Goal: Information Seeking & Learning: Learn about a topic

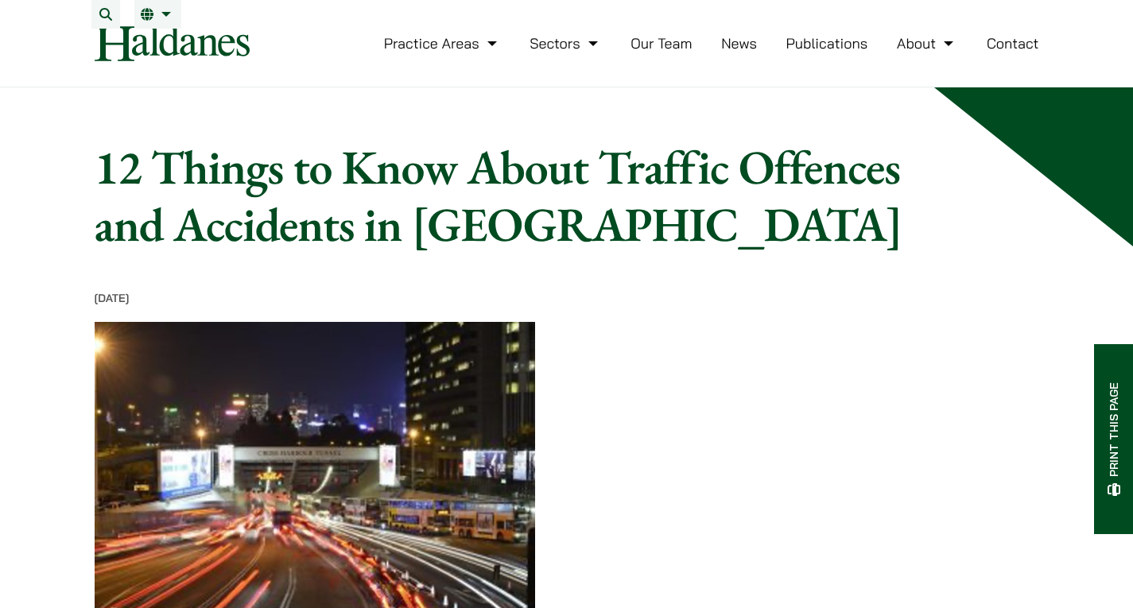
scroll to position [477, 0]
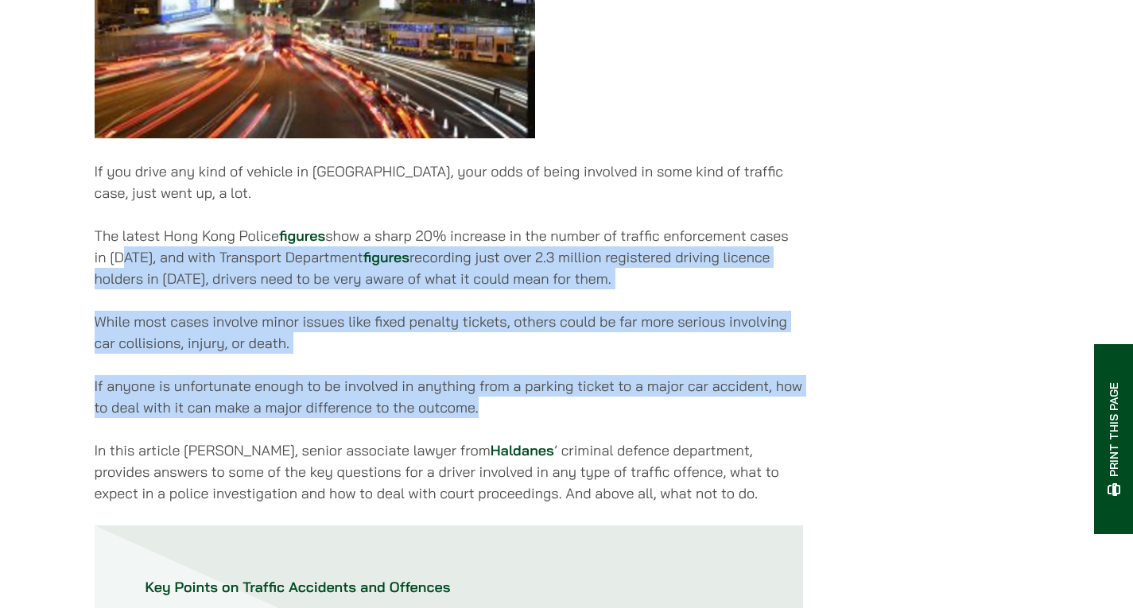
drag, startPoint x: 121, startPoint y: 272, endPoint x: 696, endPoint y: 410, distance: 591.2
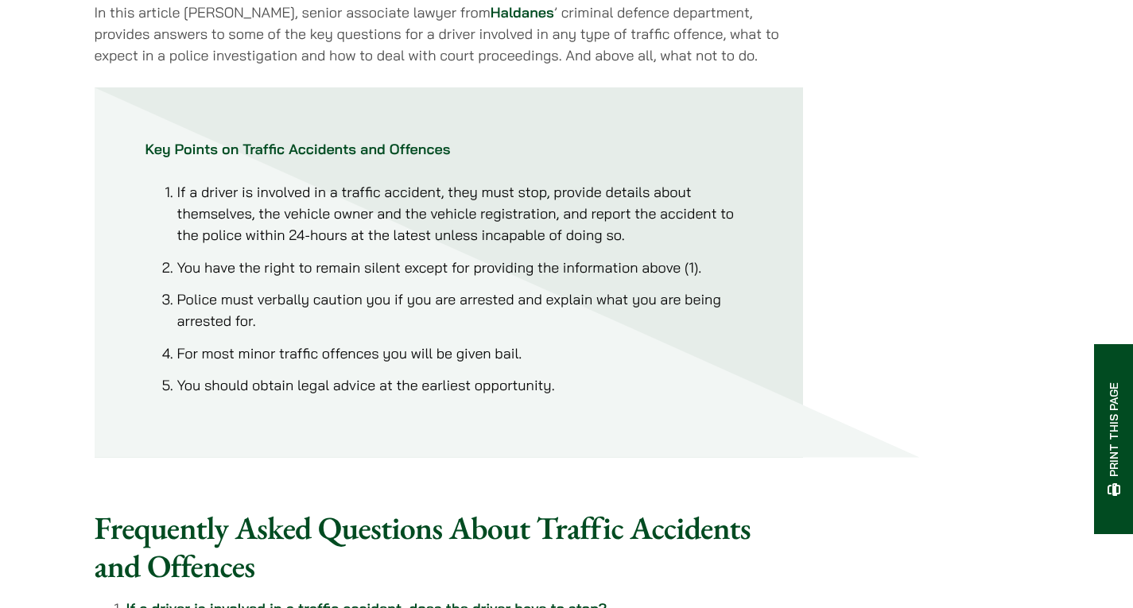
scroll to position [954, 0]
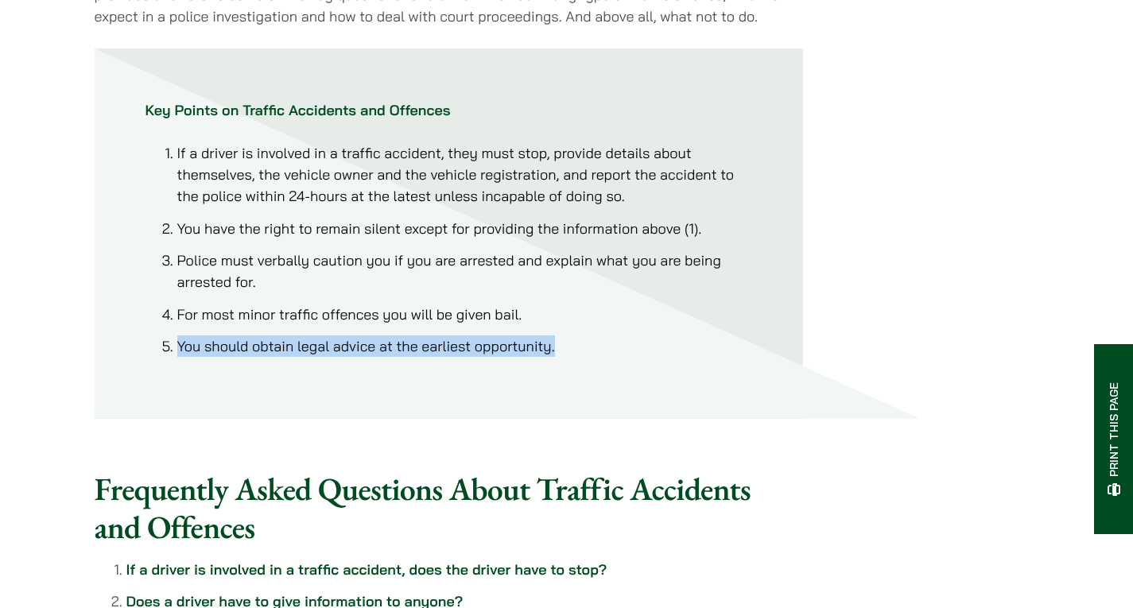
drag, startPoint x: 180, startPoint y: 366, endPoint x: 567, endPoint y: 352, distance: 386.6
click at [567, 352] on li "You should obtain legal advice at the earliest opportunity." at bounding box center [464, 345] width 575 height 21
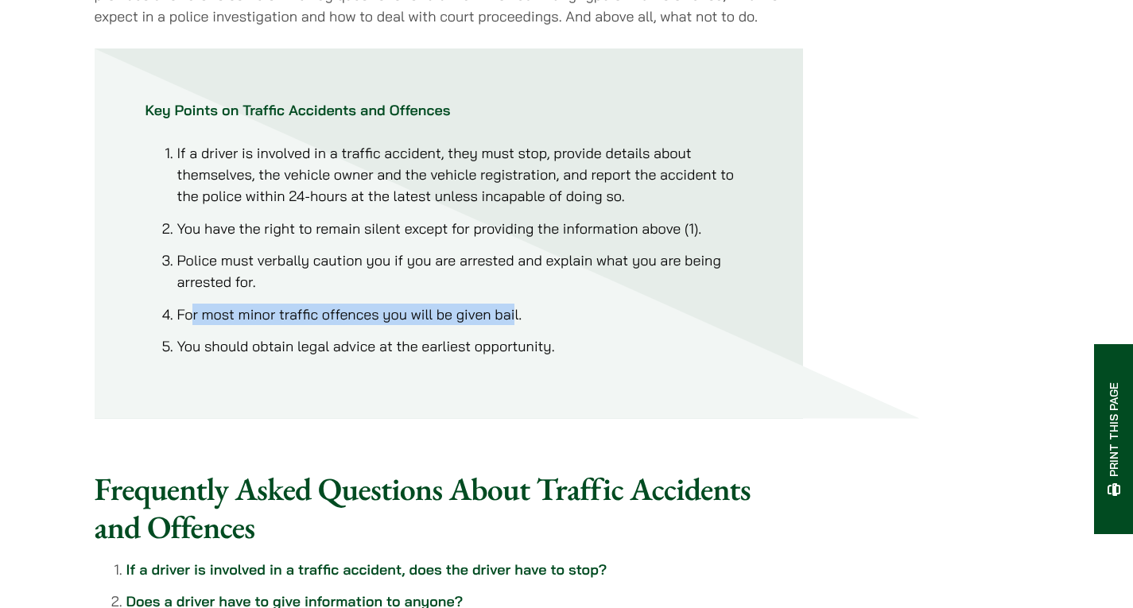
drag, startPoint x: 192, startPoint y: 327, endPoint x: 516, endPoint y: 325, distance: 323.6
click at [516, 325] on li "For most minor traffic offences you will be given bail." at bounding box center [464, 314] width 575 height 21
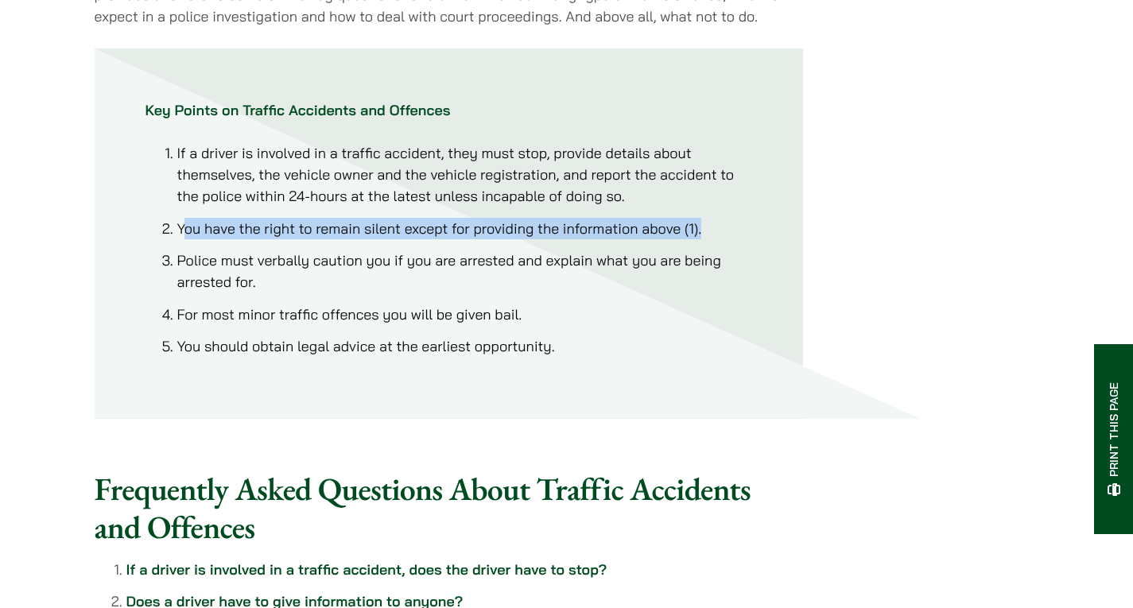
drag, startPoint x: 182, startPoint y: 240, endPoint x: 701, endPoint y: 243, distance: 519.1
click at [703, 239] on li "You have the right to remain silent except for providing the information above …" at bounding box center [464, 228] width 575 height 21
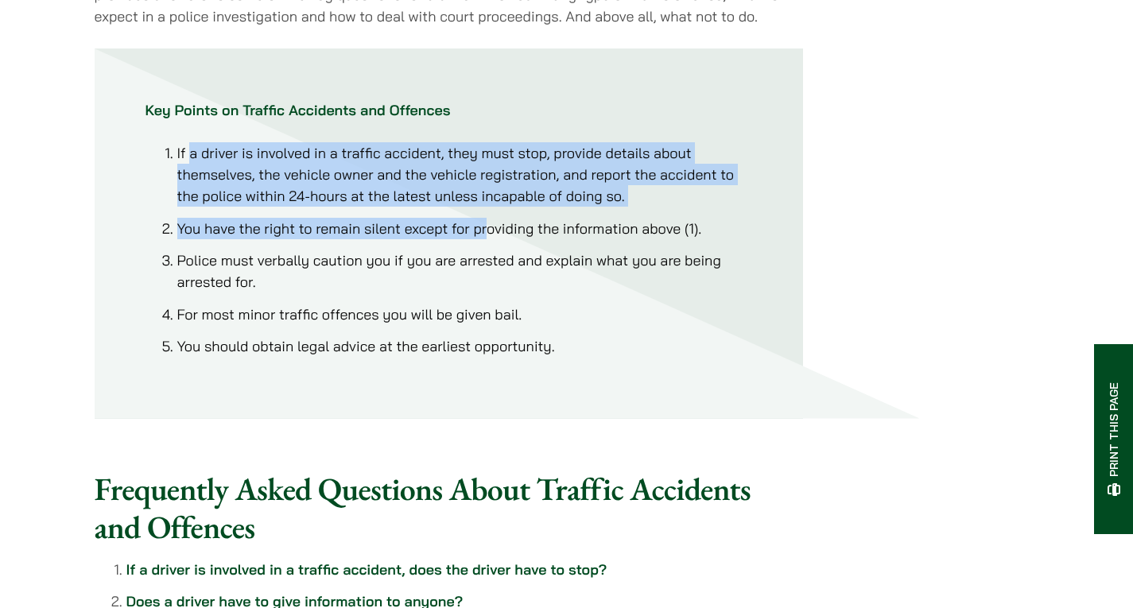
drag, startPoint x: 191, startPoint y: 166, endPoint x: 489, endPoint y: 235, distance: 305.9
click at [489, 234] on ol "If a driver is involved in a traffic accident, they must stop, provide details …" at bounding box center [448, 249] width 607 height 215
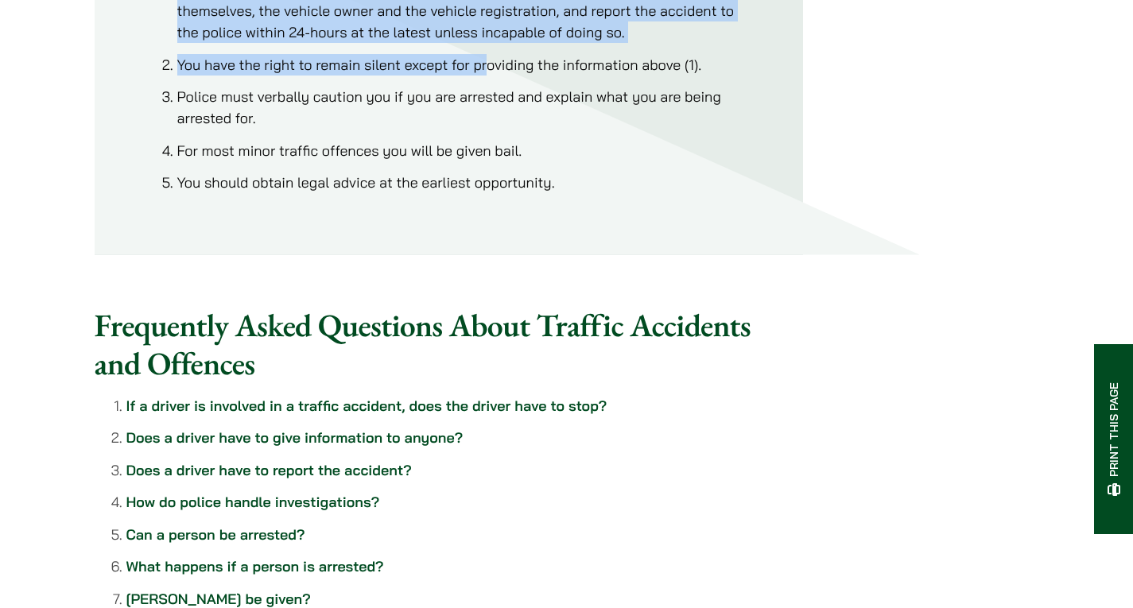
scroll to position [1272, 0]
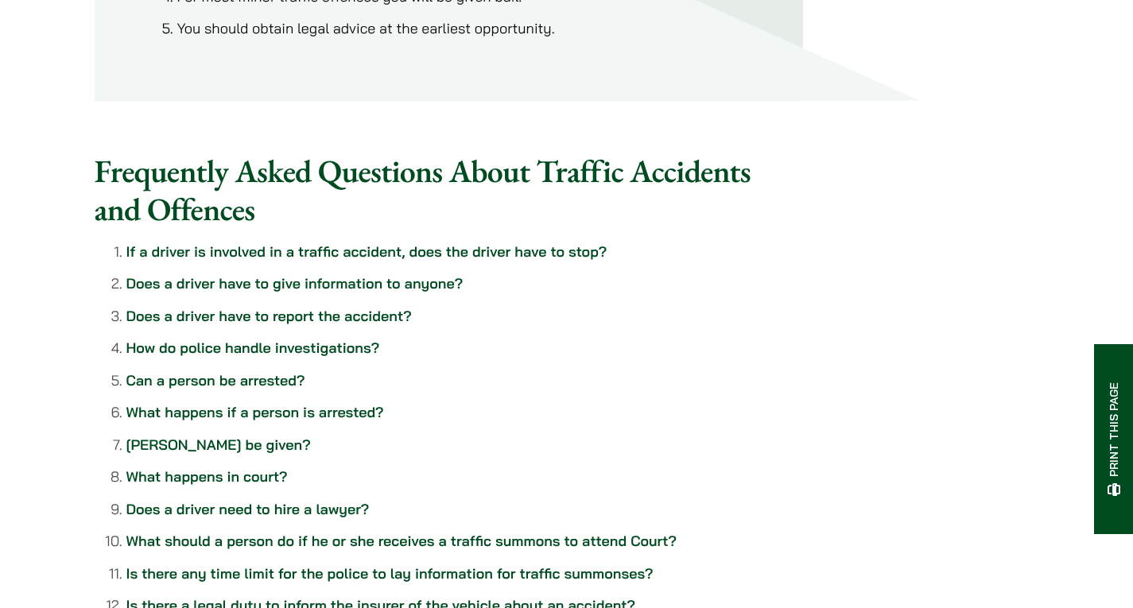
click at [285, 293] on link "Does a driver have to give information to anyone?" at bounding box center [294, 283] width 337 height 18
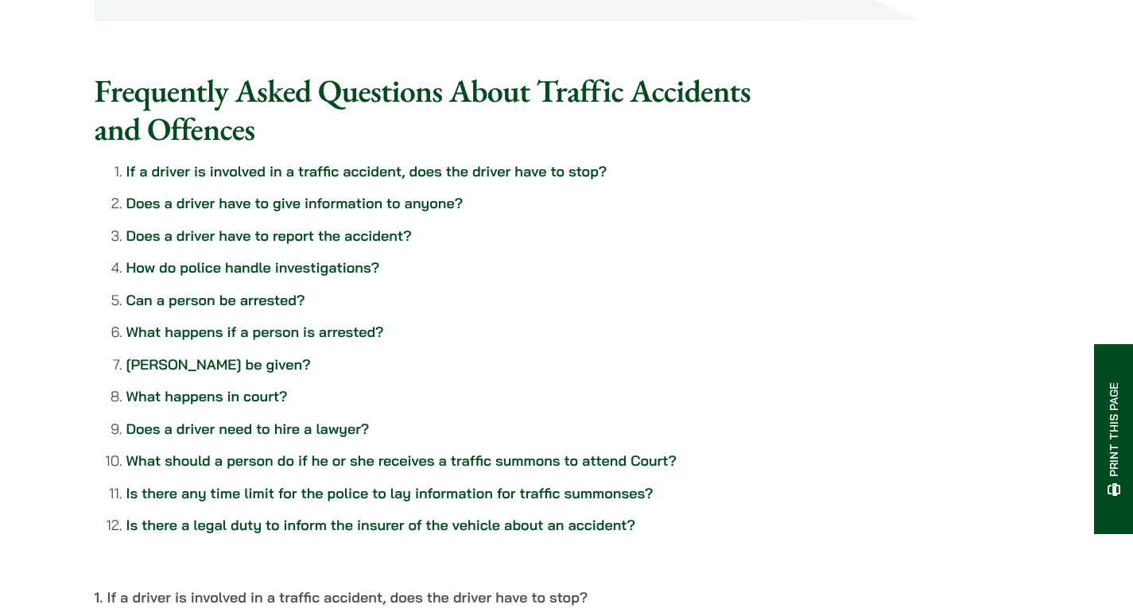
scroll to position [1371, 0]
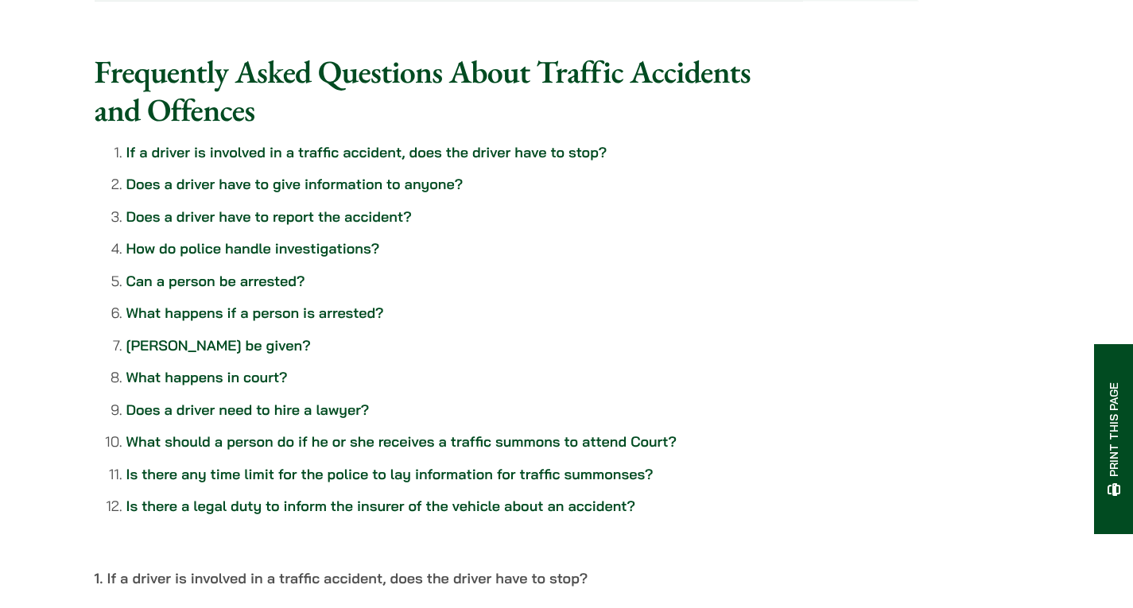
click at [217, 258] on link "How do police handle investigations?" at bounding box center [253, 248] width 254 height 18
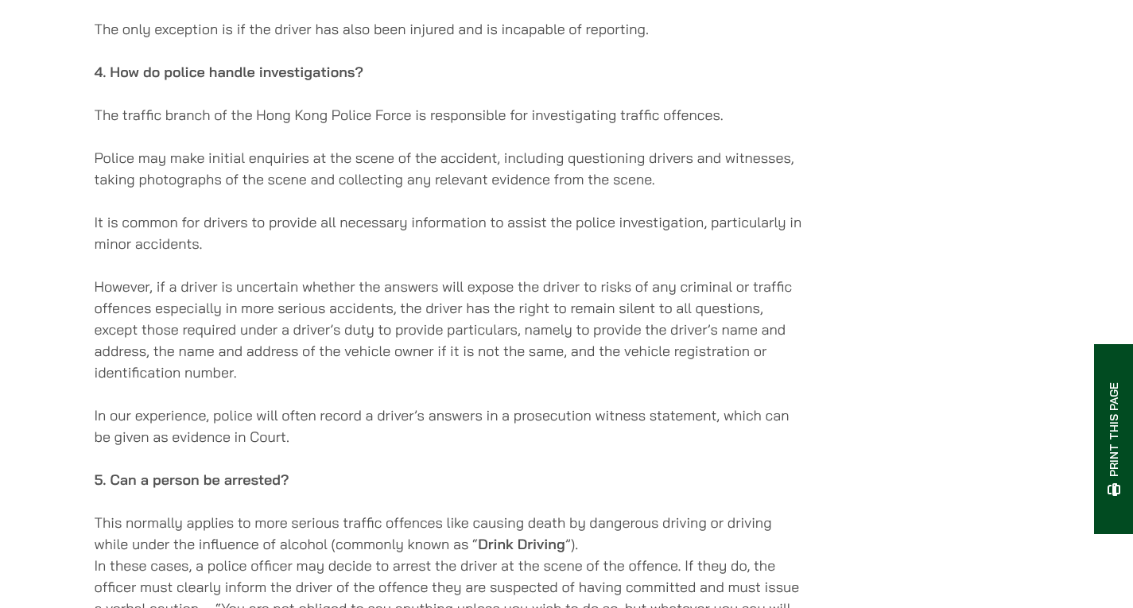
scroll to position [2703, 0]
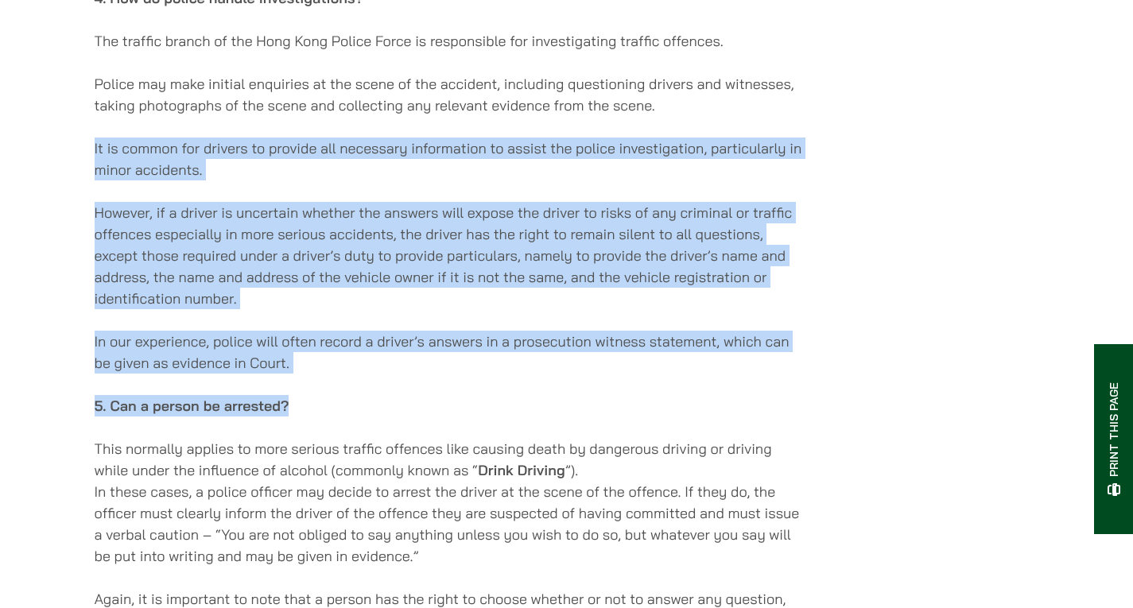
drag, startPoint x: 95, startPoint y: 157, endPoint x: 783, endPoint y: 388, distance: 725.3
click at [783, 388] on div "Home » Publications » 12 Things to Know About Traffic Offences and Accidents in…" at bounding box center [567, 332] width 1002 height 5795
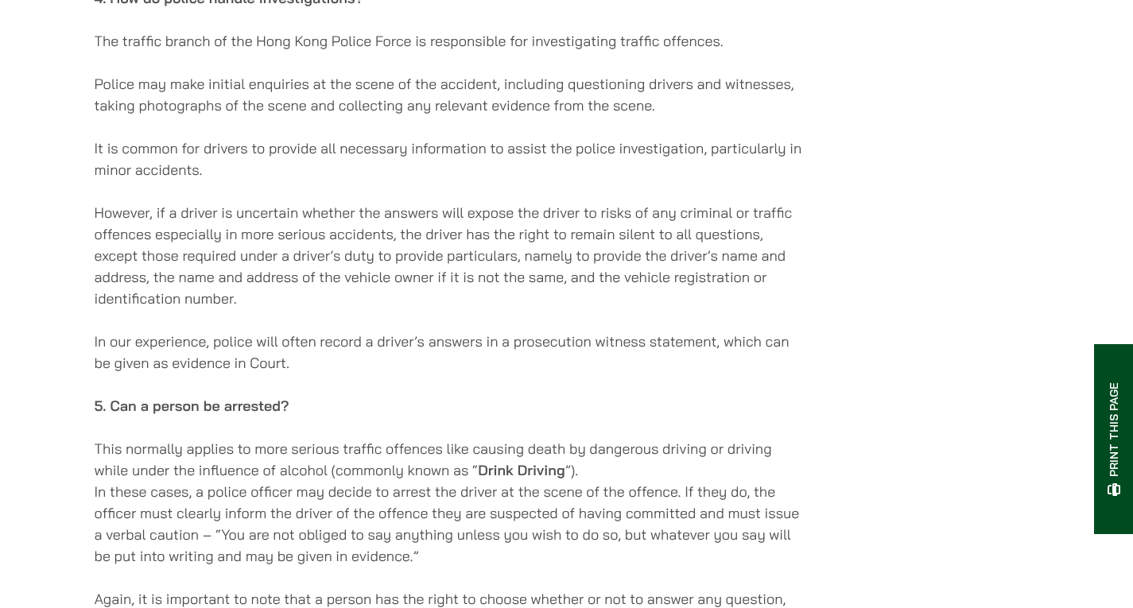
drag, startPoint x: 238, startPoint y: 469, endPoint x: 246, endPoint y: 439, distance: 31.0
click at [238, 470] on p "This normally applies to more serious traffic offences like causing death by da…" at bounding box center [449, 502] width 708 height 129
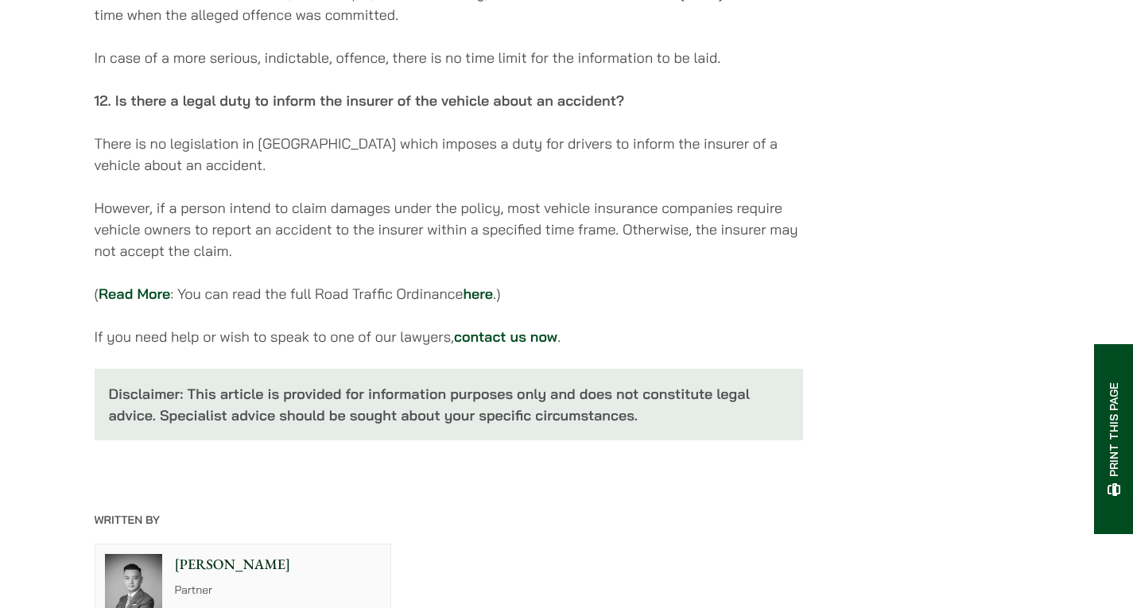
scroll to position [4611, 0]
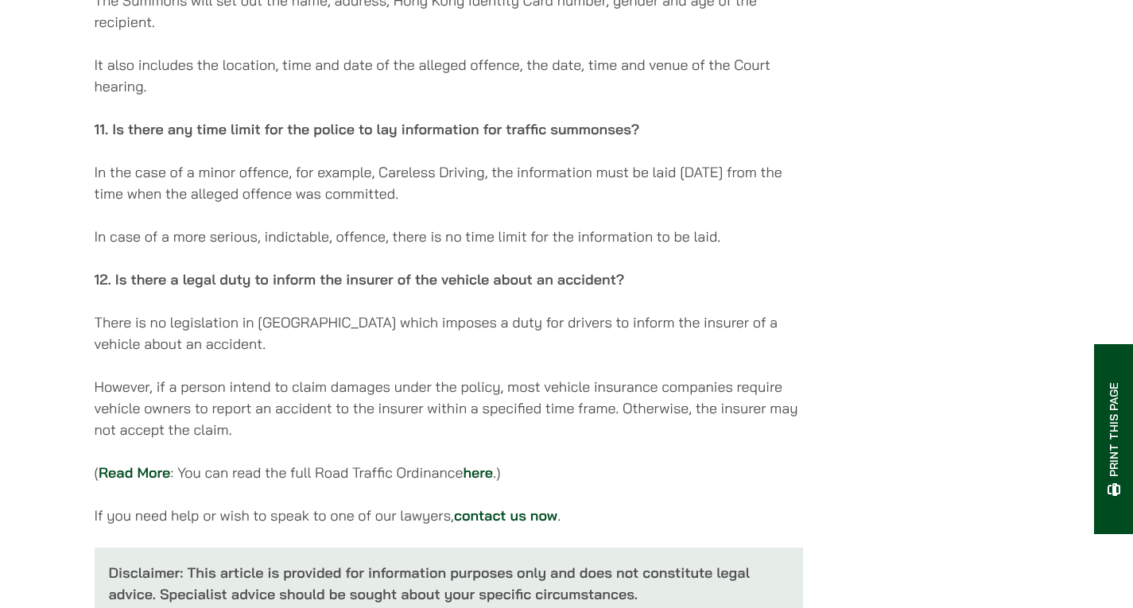
drag, startPoint x: 262, startPoint y: 188, endPoint x: 471, endPoint y: 211, distance: 210.3
click at [471, 204] on p "In the case of a minor offence, for example, Careless Driving, the information …" at bounding box center [449, 182] width 708 height 43
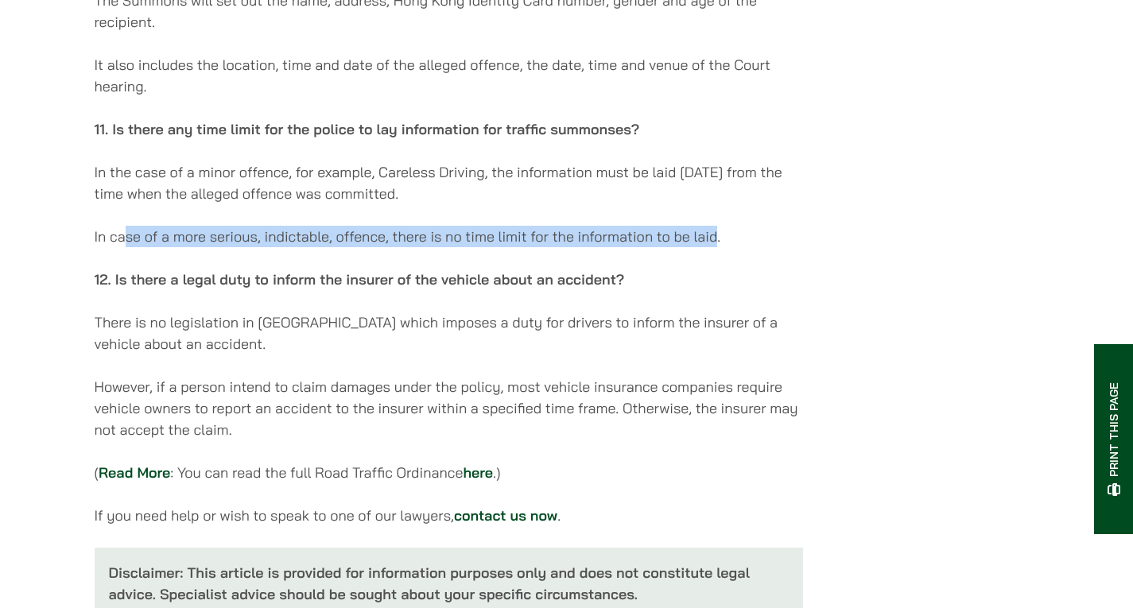
drag, startPoint x: 124, startPoint y: 254, endPoint x: 718, endPoint y: 239, distance: 594.0
click at [718, 239] on p "In case of a more serious, indictable, offence, there is no time limit for the …" at bounding box center [449, 236] width 708 height 21
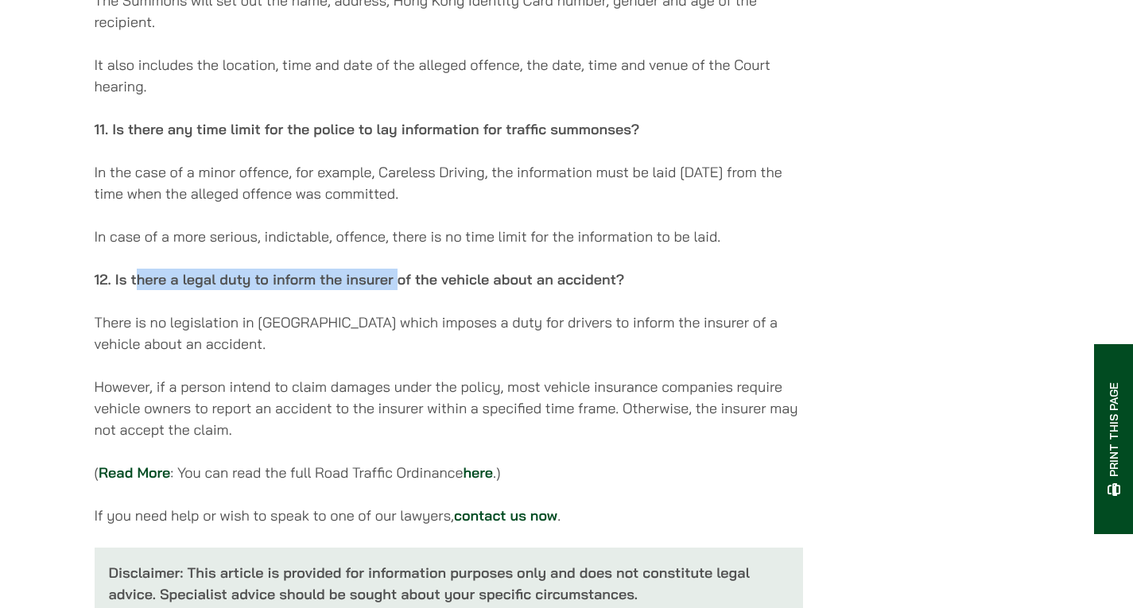
drag, startPoint x: 138, startPoint y: 297, endPoint x: 401, endPoint y: 289, distance: 262.5
click at [401, 289] on strong "12. Is there a legal duty to inform the insurer of the vehicle about an acciden…" at bounding box center [360, 279] width 530 height 18
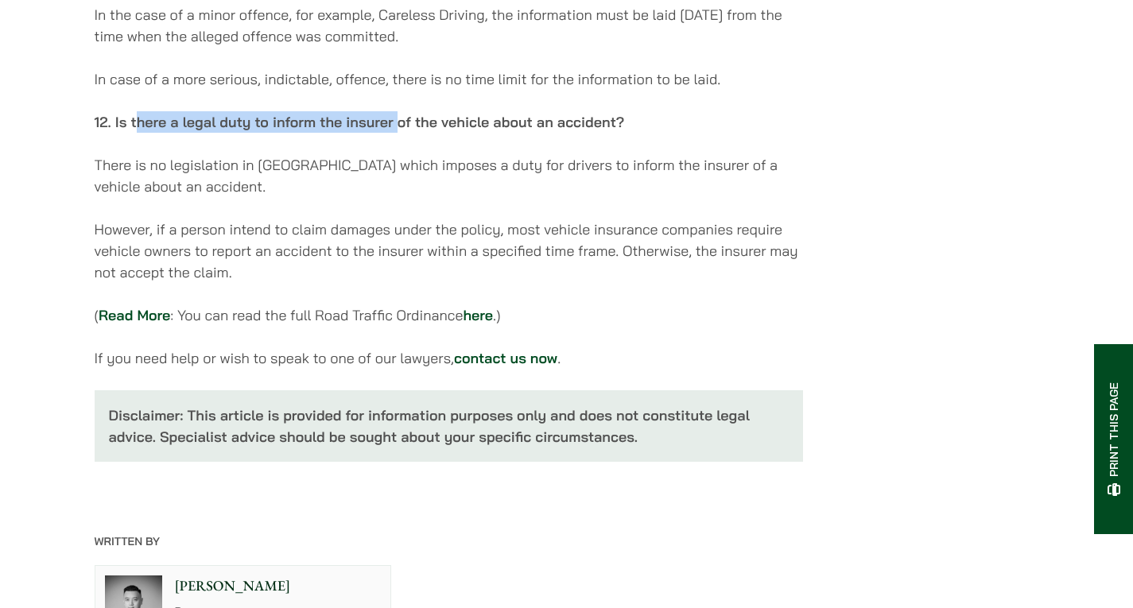
scroll to position [4770, 0]
click at [471, 321] on link "here" at bounding box center [478, 313] width 30 height 18
click at [507, 366] on link "contact us now" at bounding box center [505, 356] width 103 height 18
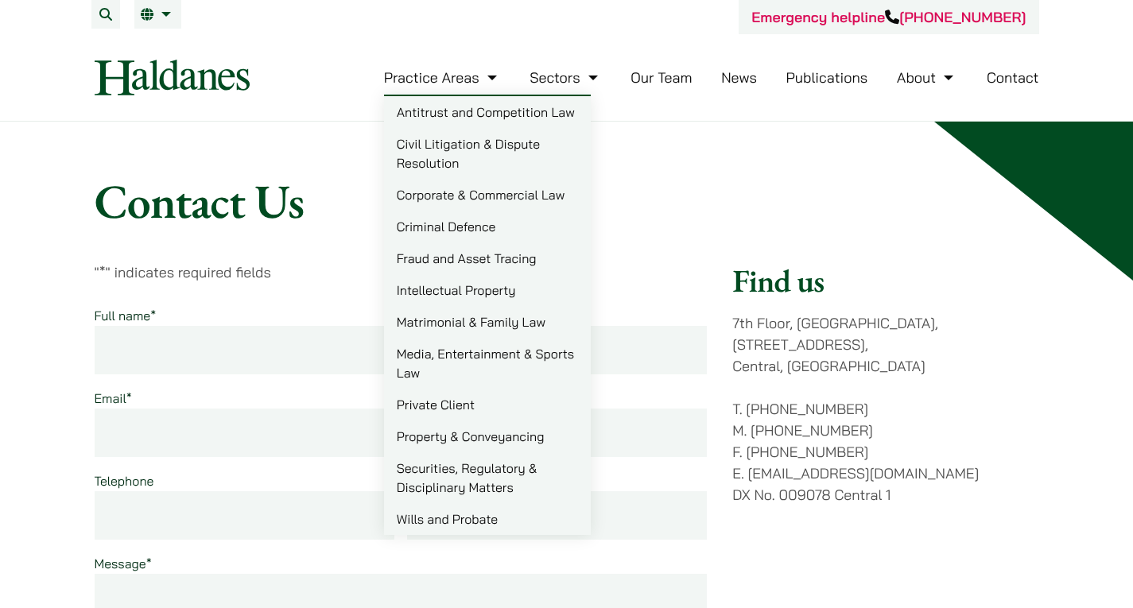
click at [647, 189] on h1 "Contact Us" at bounding box center [567, 201] width 944 height 57
